Goal: Task Accomplishment & Management: Use online tool/utility

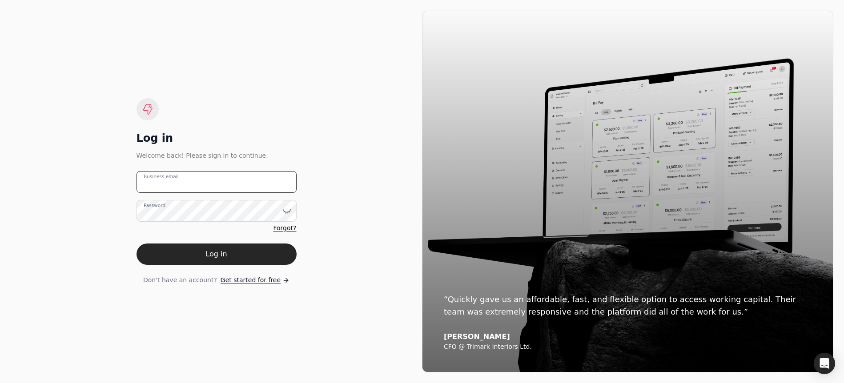
click at [201, 181] on email "Business email" at bounding box center [217, 182] width 160 height 22
type email "[EMAIL_ADDRESS][DOMAIN_NAME]"
click at [137, 244] on button "Log in" at bounding box center [217, 254] width 160 height 21
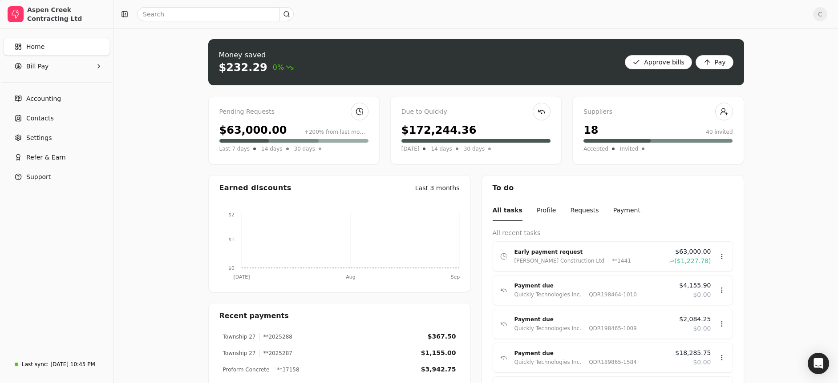
click at [259, 128] on div "$63,000.00" at bounding box center [253, 130] width 68 height 16
click at [32, 98] on span "Accounting" at bounding box center [43, 98] width 35 height 9
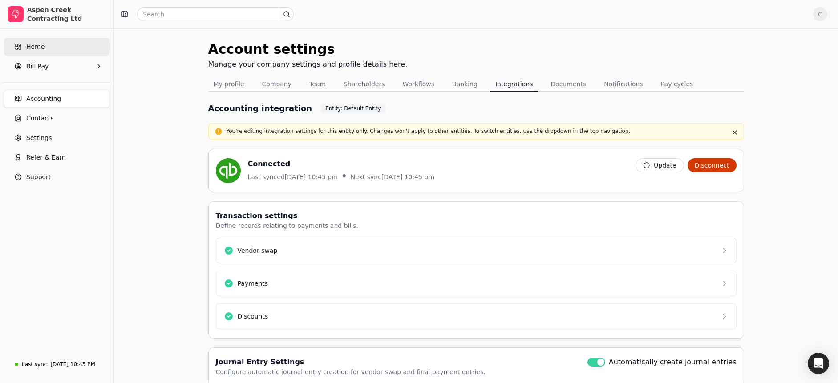
click at [44, 43] on link "Home" at bounding box center [57, 47] width 106 height 18
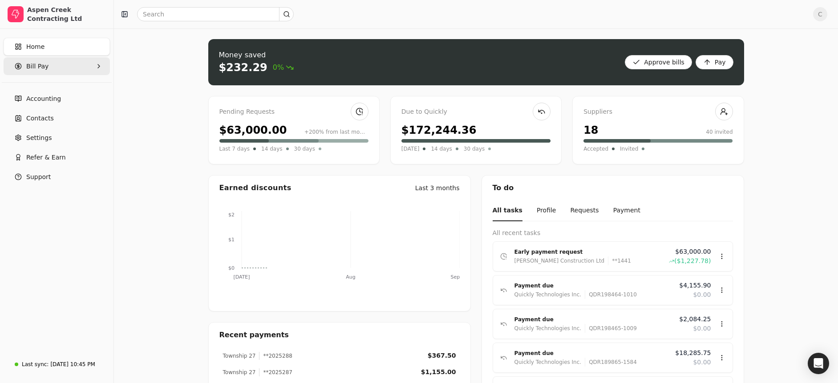
click at [37, 65] on span "Bill Pay" at bounding box center [37, 66] width 22 height 9
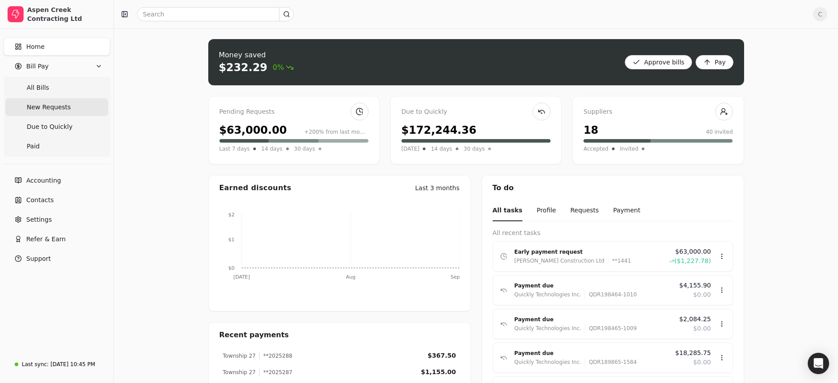
drag, startPoint x: 50, startPoint y: 104, endPoint x: 55, endPoint y: 105, distance: 5.1
click at [50, 104] on span "New Requests" at bounding box center [49, 107] width 44 height 9
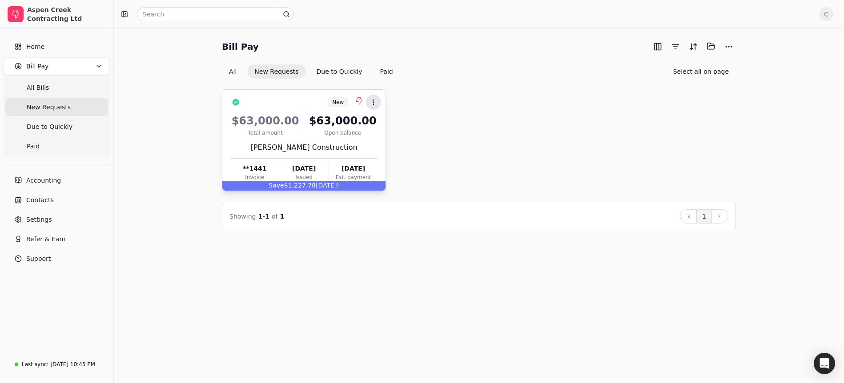
click at [375, 99] on icon at bounding box center [373, 102] width 7 height 7
click at [378, 121] on li "Open" at bounding box center [416, 124] width 109 height 16
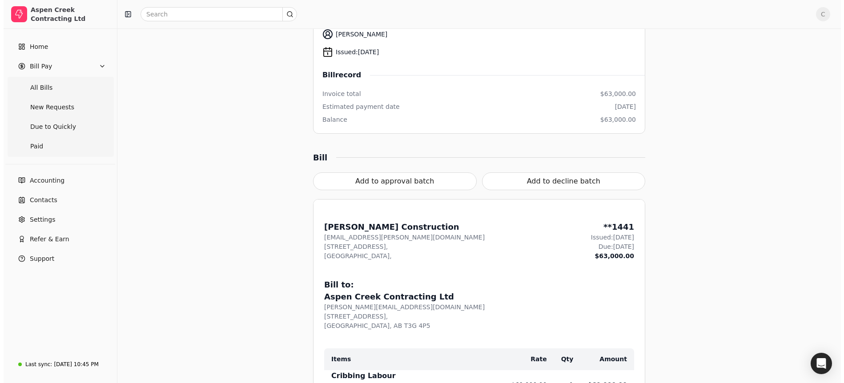
scroll to position [135, 0]
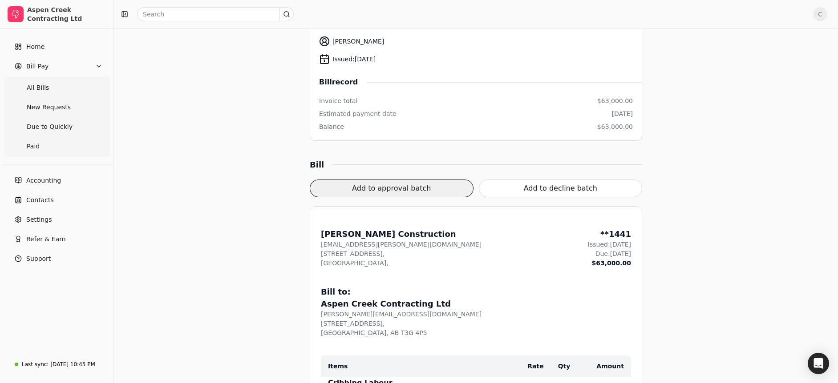
click at [400, 195] on button "Add to approval batch" at bounding box center [392, 189] width 164 height 18
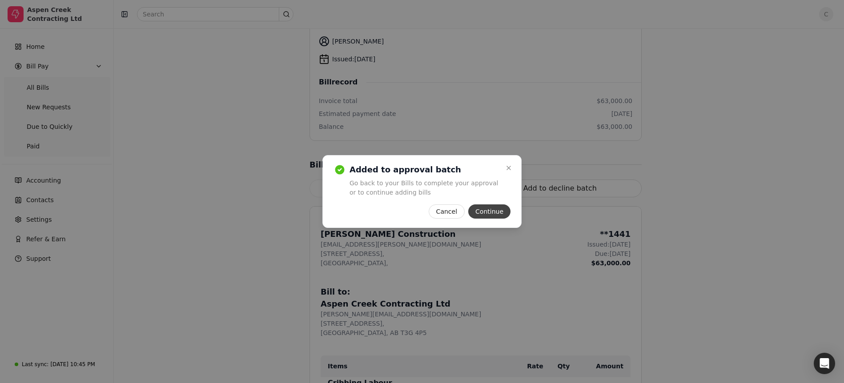
click at [498, 213] on button "Continue" at bounding box center [489, 212] width 42 height 14
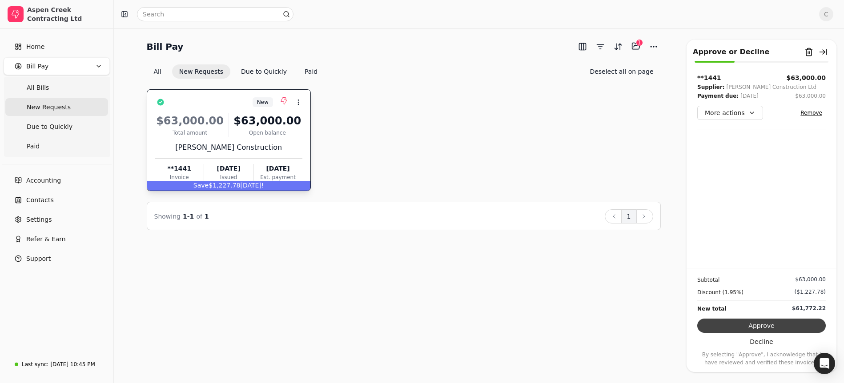
click at [750, 324] on button "Approve" at bounding box center [761, 326] width 129 height 14
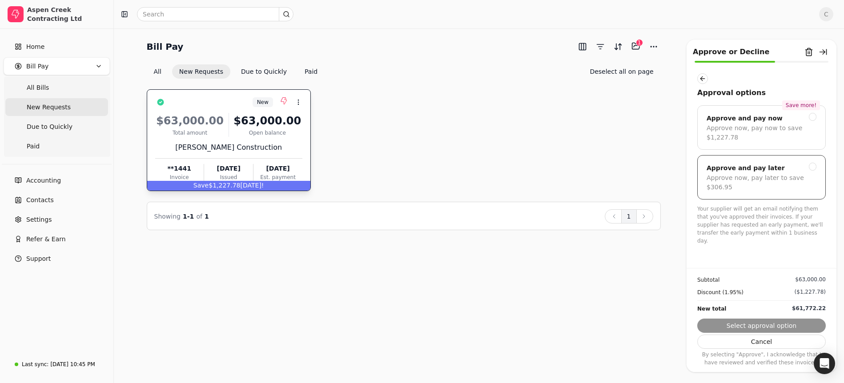
click at [812, 166] on div at bounding box center [813, 167] width 8 height 8
click at [763, 327] on button "Submit approval" at bounding box center [761, 326] width 129 height 14
